Goal: Transaction & Acquisition: Purchase product/service

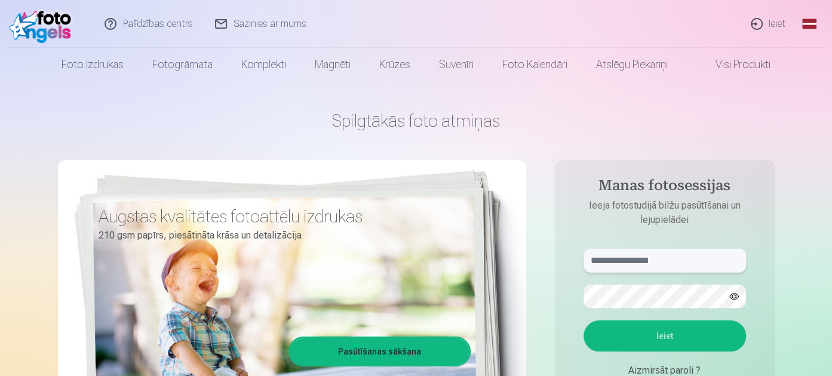
click at [593, 263] on input "text" at bounding box center [665, 261] width 163 height 24
click at [613, 261] on input "*" at bounding box center [665, 261] width 163 height 24
click at [617, 253] on input "**" at bounding box center [665, 261] width 163 height 24
type input "**********"
click at [734, 297] on button "button" at bounding box center [734, 296] width 23 height 23
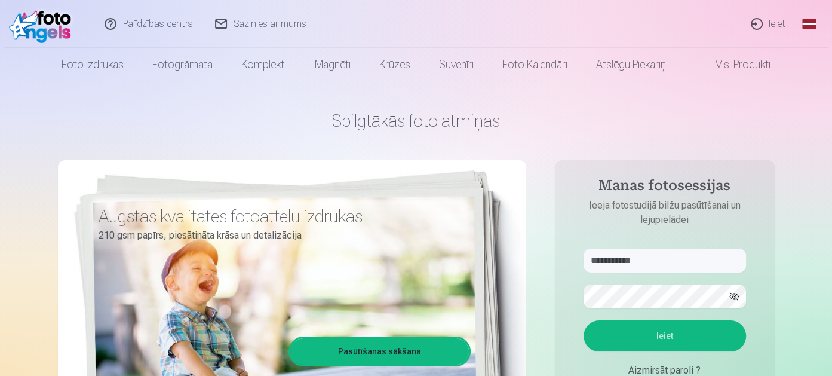
click at [734, 299] on button "button" at bounding box center [734, 296] width 23 height 23
click at [736, 295] on button "button" at bounding box center [734, 296] width 23 height 23
click at [661, 332] on button "Ieiet" at bounding box center [665, 335] width 163 height 31
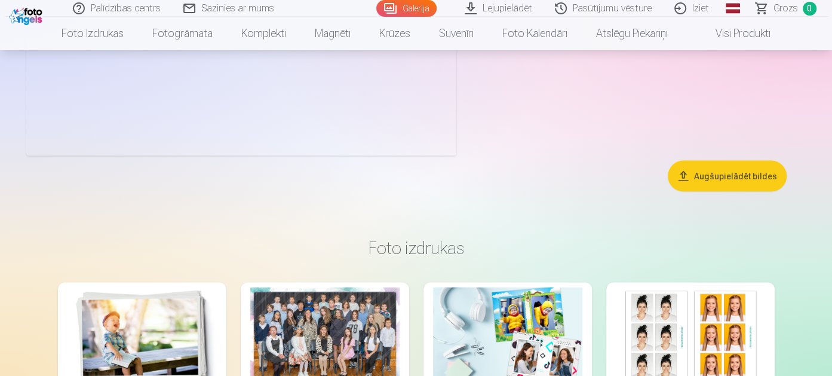
scroll to position [4581, 0]
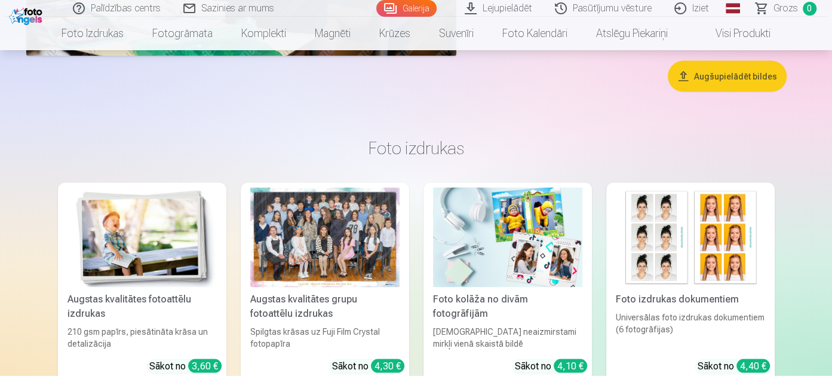
click at [357, 237] on div at bounding box center [324, 238] width 149 height 100
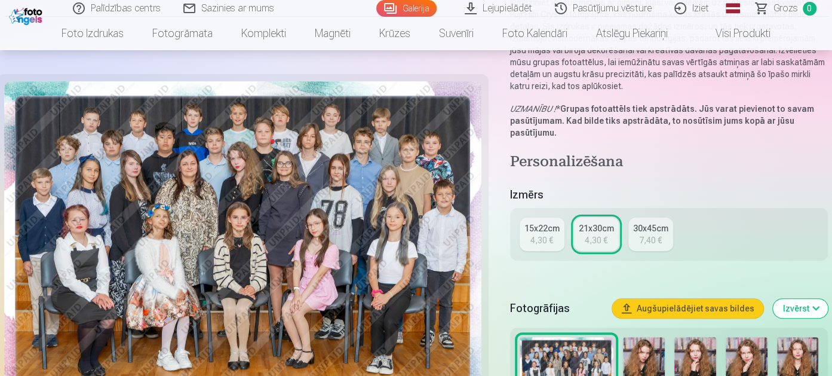
scroll to position [99, 0]
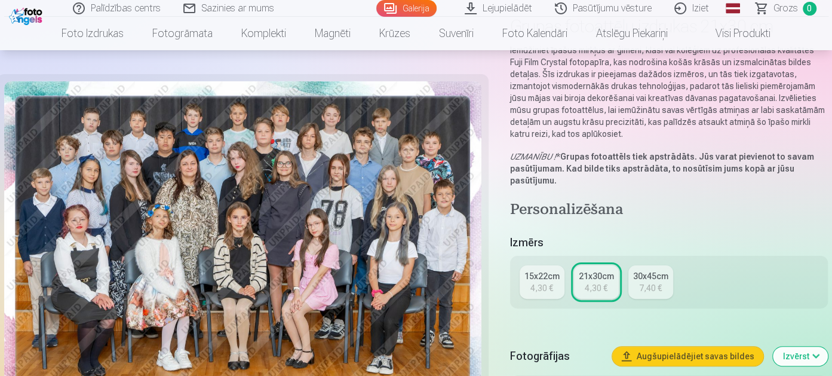
click at [192, 184] on img at bounding box center [242, 240] width 477 height 319
click at [219, 184] on img at bounding box center [242, 240] width 477 height 319
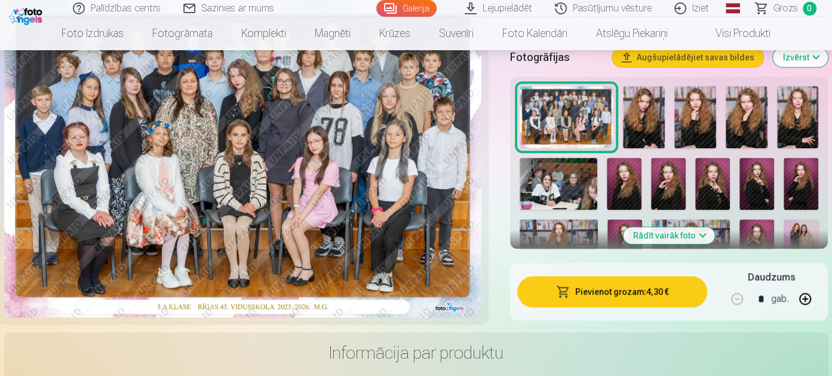
scroll to position [299, 0]
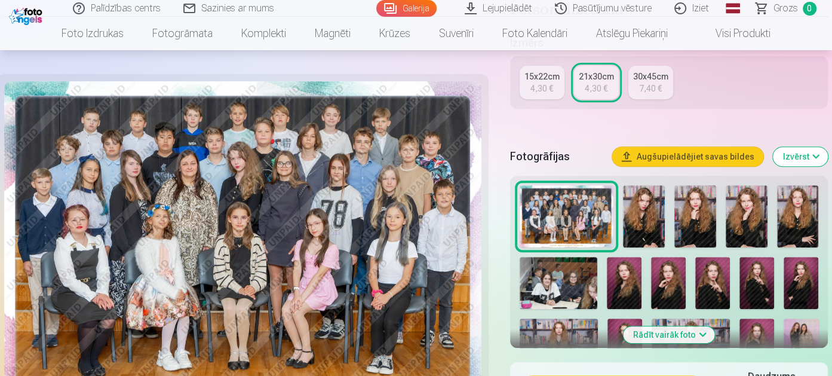
click at [646, 84] on div "7,40 €" at bounding box center [650, 88] width 23 height 12
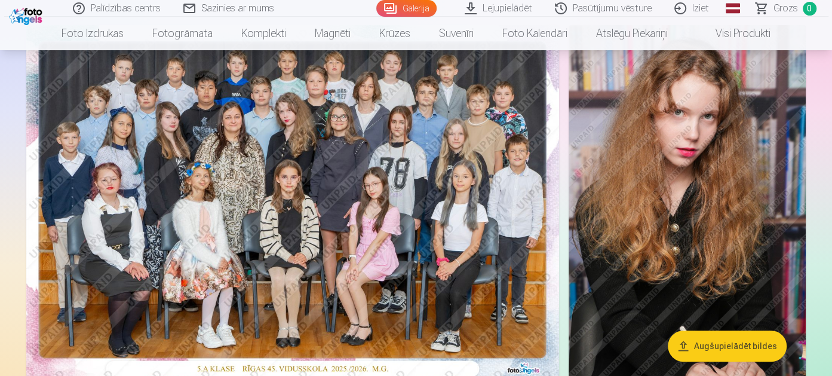
scroll to position [99, 0]
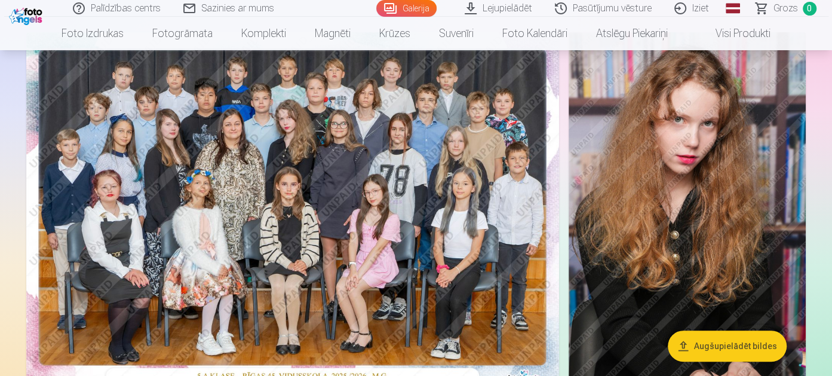
click at [214, 225] on img at bounding box center [292, 210] width 533 height 356
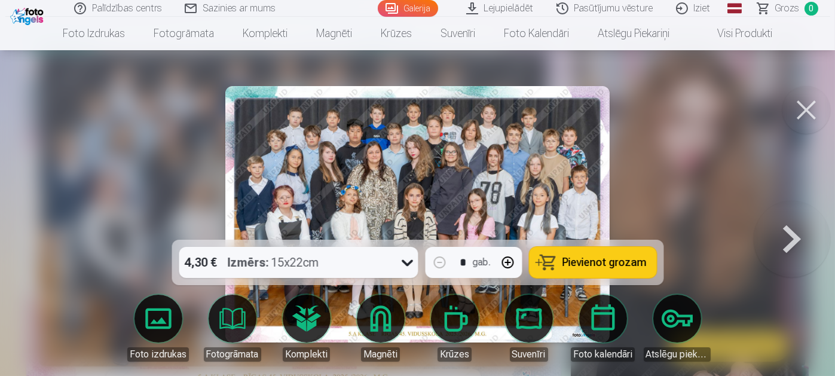
click at [179, 169] on div at bounding box center [417, 188] width 835 height 376
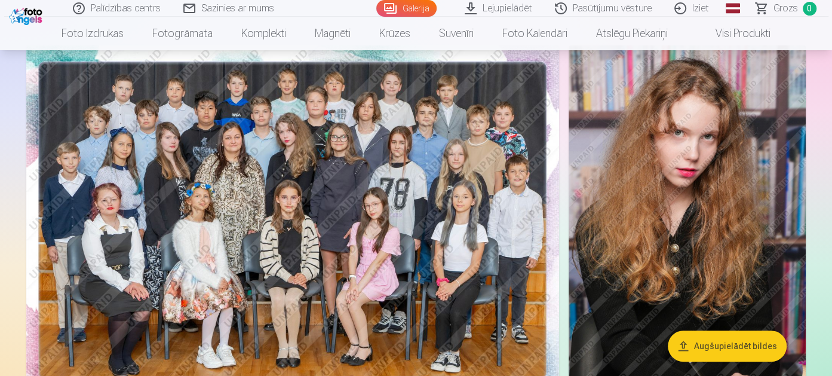
scroll to position [99, 0]
